Goal: Task Accomplishment & Management: Complete application form

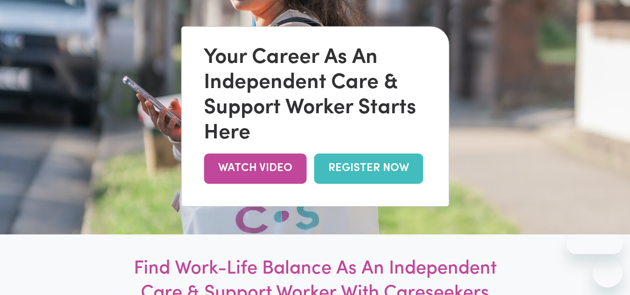
click at [373, 168] on link "REGISTER NOW" at bounding box center [368, 168] width 109 height 30
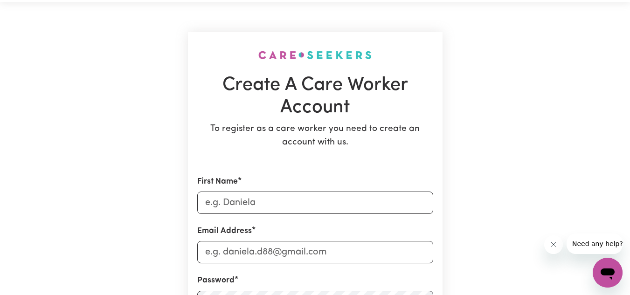
scroll to position [47, 0]
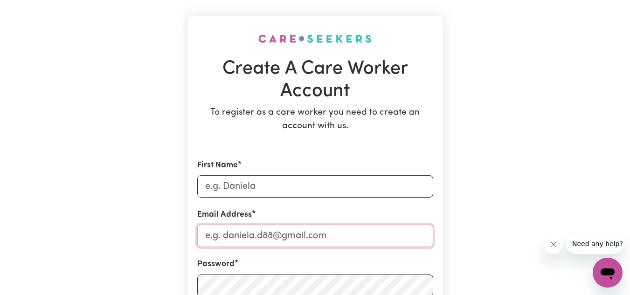
type input "[PERSON_NAME][EMAIL_ADDRESS][DOMAIN_NAME]"
click at [285, 188] on input "First Name" at bounding box center [315, 186] width 236 height 22
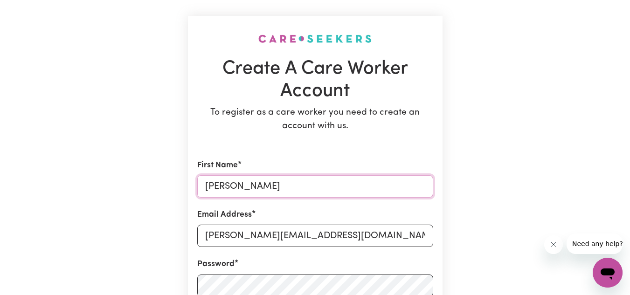
type input "[PERSON_NAME]"
click at [370, 231] on input "[PERSON_NAME][EMAIL_ADDRESS][DOMAIN_NAME]" at bounding box center [315, 236] width 236 height 22
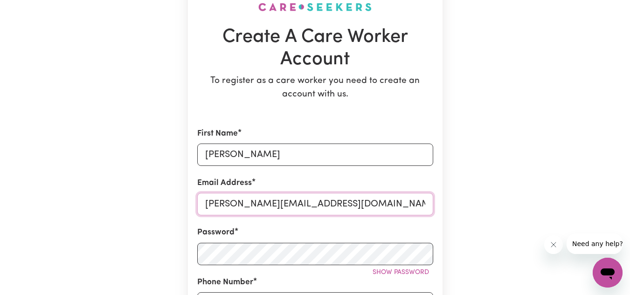
scroll to position [140, 0]
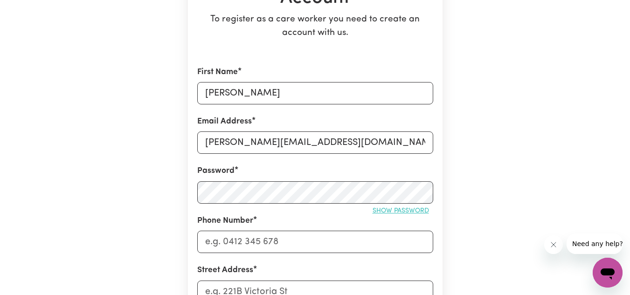
click at [388, 212] on span "Show password" at bounding box center [401, 211] width 56 height 7
click at [291, 239] on input "Phone Number" at bounding box center [315, 242] width 236 height 22
click at [391, 211] on span "Hide password" at bounding box center [403, 211] width 52 height 7
click at [391, 211] on span "Show password" at bounding box center [401, 211] width 56 height 7
click at [277, 241] on input "Phone Number" at bounding box center [315, 242] width 236 height 22
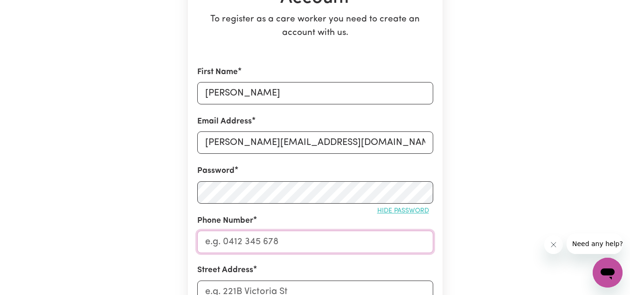
click at [280, 246] on input "Phone Number" at bounding box center [315, 242] width 236 height 22
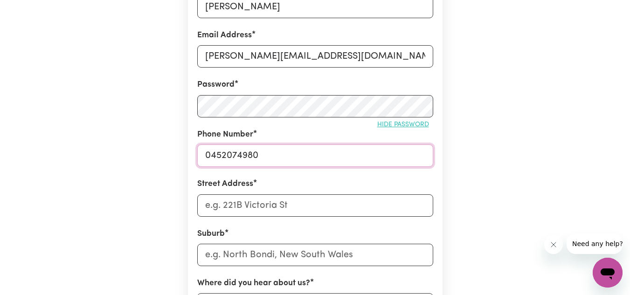
scroll to position [233, 0]
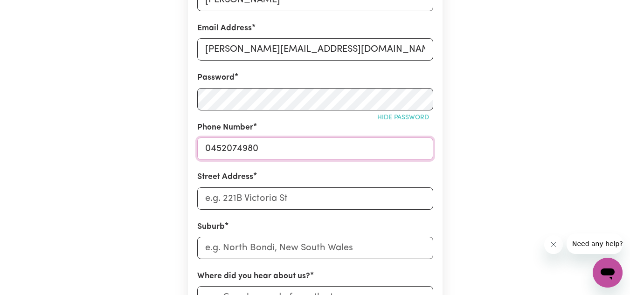
type input "0452074980"
click at [251, 196] on input "Street Address" at bounding box center [315, 198] width 236 height 22
type input "[STREET_ADDRESS]"
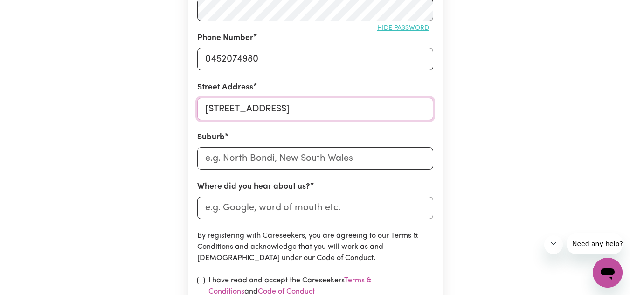
scroll to position [326, 0]
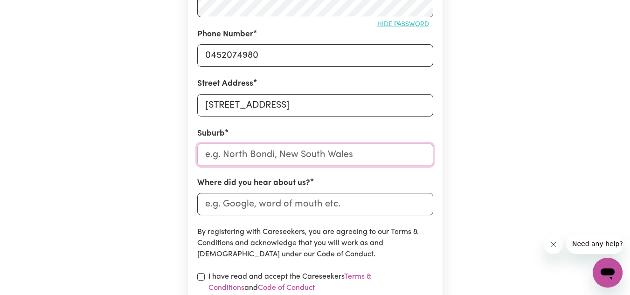
click at [352, 153] on input "text" at bounding box center [315, 155] width 236 height 22
type input "Cla"
type input "ClaCKLINE, [GEOGRAPHIC_DATA], 6564"
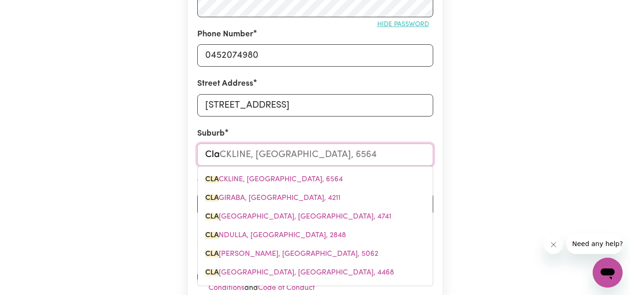
type input "Clay"
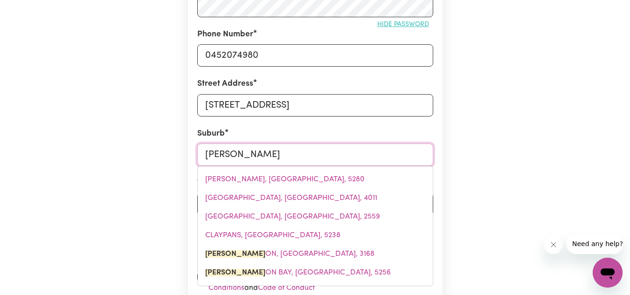
type input "Clayto"
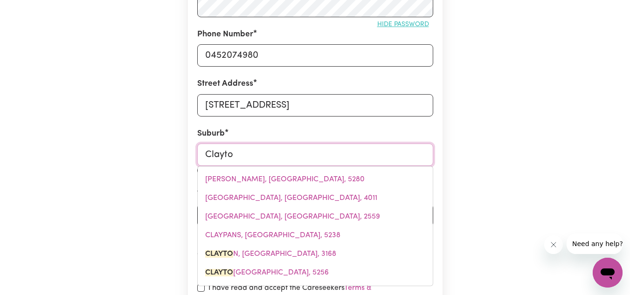
type input "[PERSON_NAME][GEOGRAPHIC_DATA], 3168"
type input "[PERSON_NAME]"
type input "[PERSON_NAME][GEOGRAPHIC_DATA], 3168"
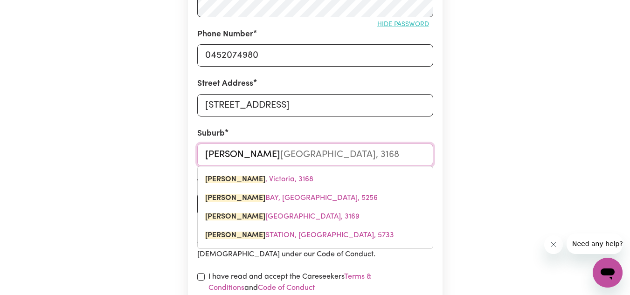
click at [277, 183] on span "[PERSON_NAME][GEOGRAPHIC_DATA], 3168" at bounding box center [259, 179] width 108 height 7
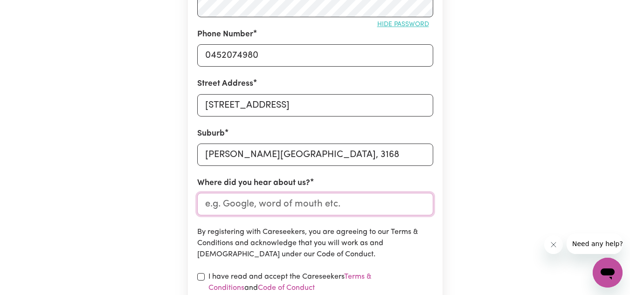
click at [348, 203] on input "Where did you hear about us?" at bounding box center [315, 204] width 236 height 22
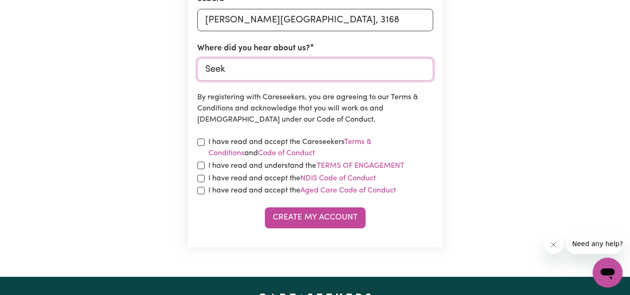
scroll to position [466, 0]
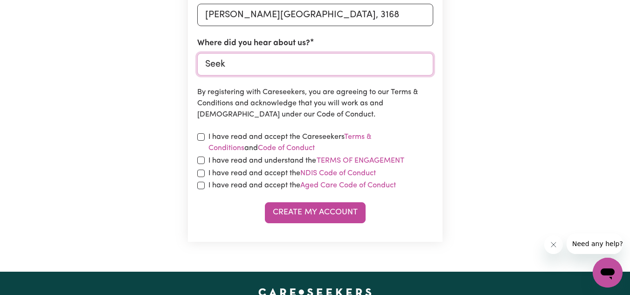
type input "Seek"
click at [198, 162] on input "checkbox" at bounding box center [200, 160] width 7 height 7
checkbox input "true"
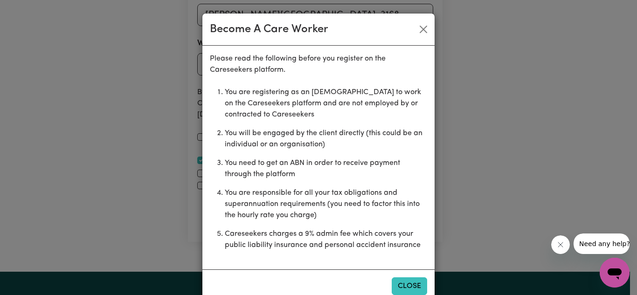
click at [409, 287] on button "Close" at bounding box center [409, 286] width 35 height 18
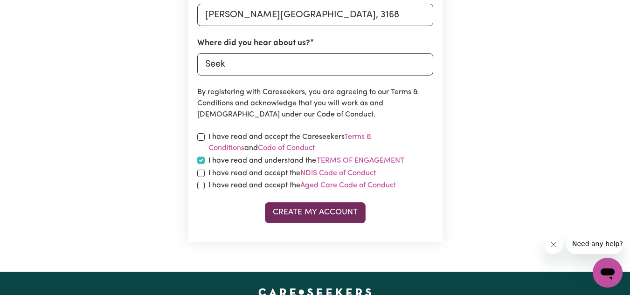
click at [322, 216] on button "Create My Account" at bounding box center [315, 212] width 101 height 21
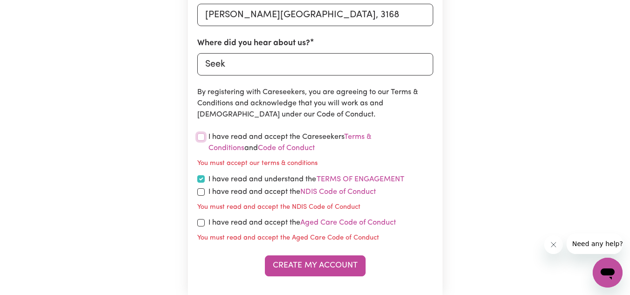
click at [203, 137] on input "checkbox" at bounding box center [200, 136] width 7 height 7
checkbox input "true"
click at [199, 192] on input "checkbox" at bounding box center [200, 191] width 7 height 7
checkbox input "true"
click at [206, 227] on div "I have read and accept the Aged Care Code of Conduct" at bounding box center [315, 222] width 236 height 11
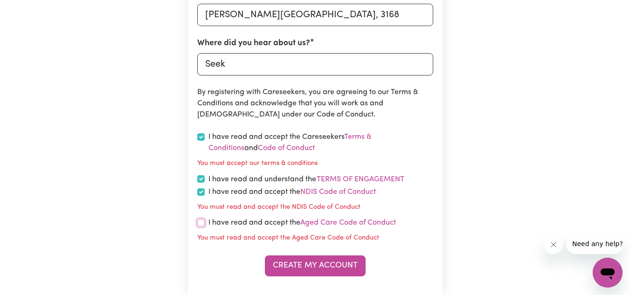
click at [199, 227] on input "checkbox" at bounding box center [200, 222] width 7 height 7
checkbox input "true"
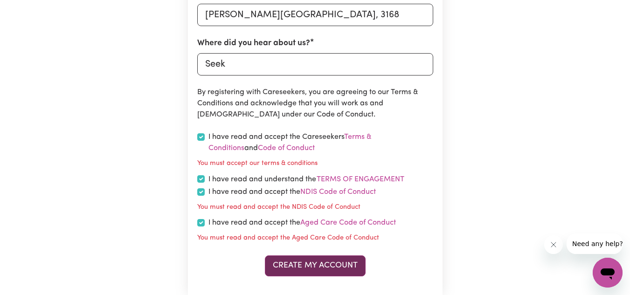
click at [330, 264] on button "Create My Account" at bounding box center [315, 266] width 101 height 21
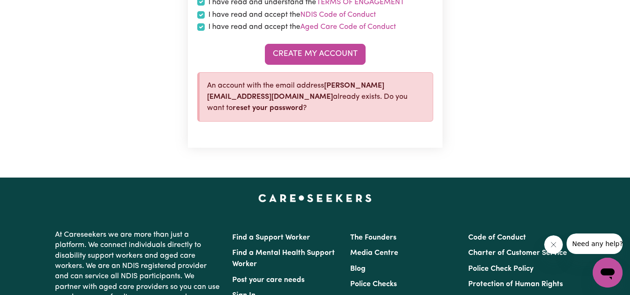
scroll to position [653, 0]
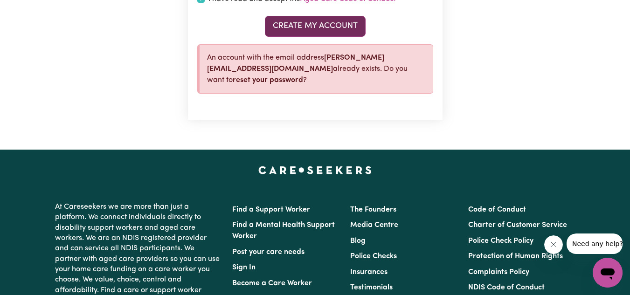
click at [327, 24] on button "Create My Account" at bounding box center [315, 26] width 101 height 21
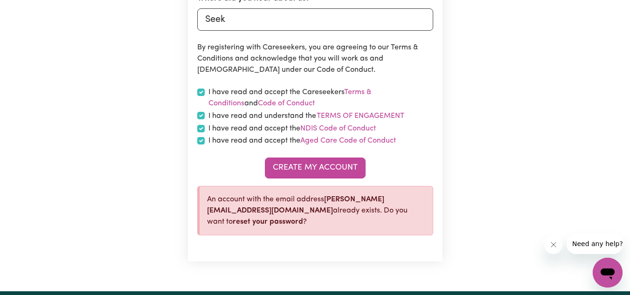
scroll to position [513, 0]
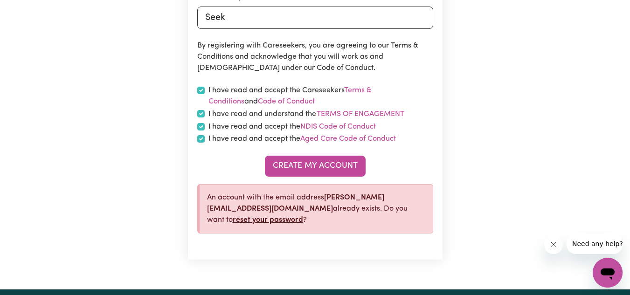
click at [303, 216] on link "reset your password" at bounding box center [268, 219] width 70 height 7
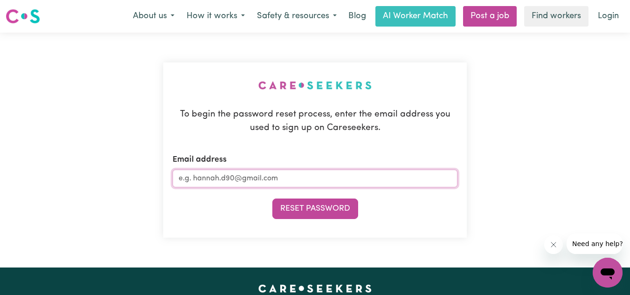
click at [203, 177] on input "Email address" at bounding box center [315, 179] width 285 height 18
type input "[PERSON_NAME][EMAIL_ADDRESS][DOMAIN_NAME]"
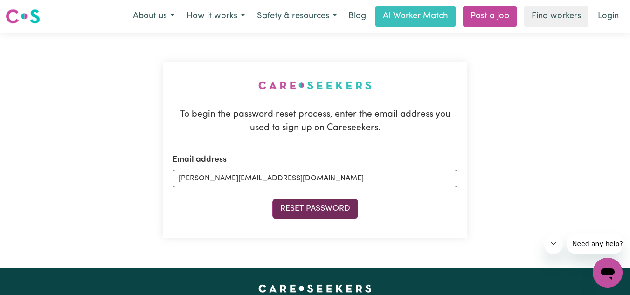
click at [313, 207] on button "Reset Password" at bounding box center [315, 209] width 86 height 21
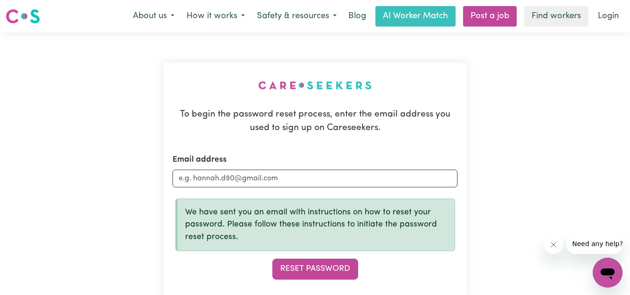
click at [318, 267] on button "Reset Password" at bounding box center [315, 269] width 86 height 21
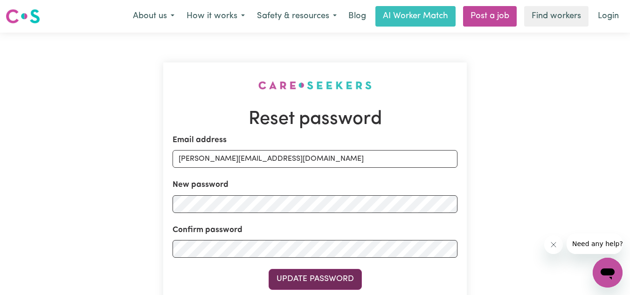
click at [318, 279] on button "Update Password" at bounding box center [315, 279] width 93 height 21
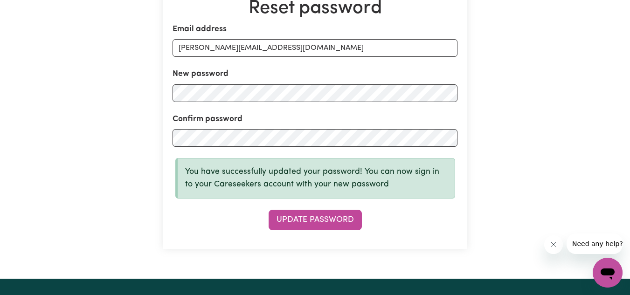
scroll to position [140, 0]
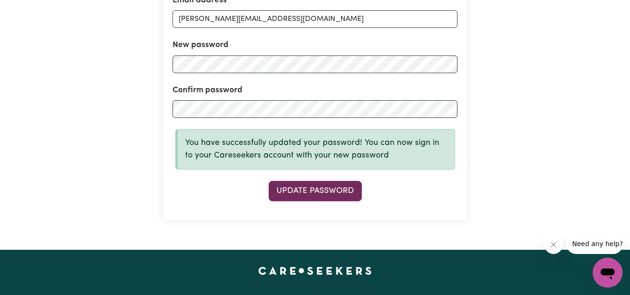
click at [332, 193] on button "Update Password" at bounding box center [315, 191] width 93 height 21
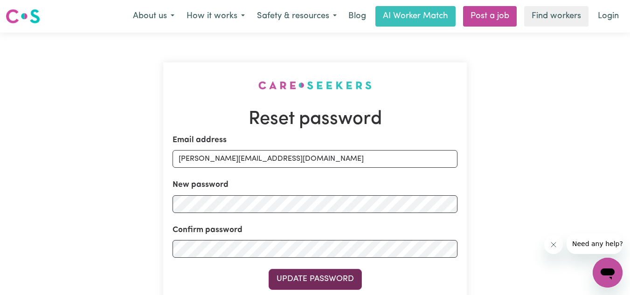
click at [322, 278] on button "Update Password" at bounding box center [315, 279] width 93 height 21
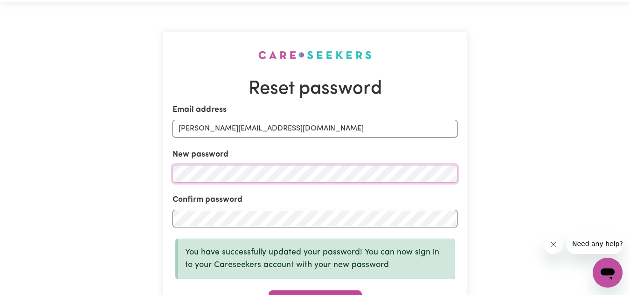
scroll to position [47, 0]
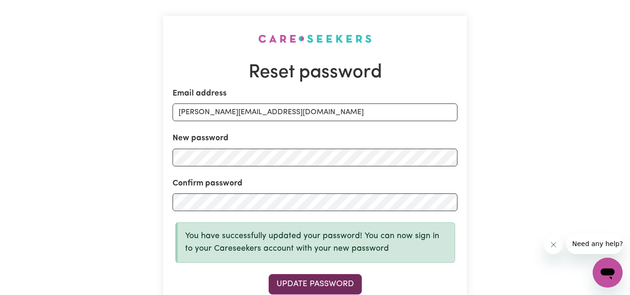
click at [326, 280] on button "Update Password" at bounding box center [315, 284] width 93 height 21
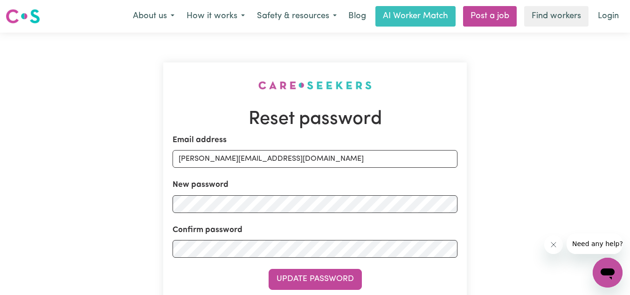
click at [217, 186] on label "New password" at bounding box center [201, 185] width 56 height 12
click at [607, 14] on link "Login" at bounding box center [608, 16] width 32 height 21
